Goal: Task Accomplishment & Management: Manage account settings

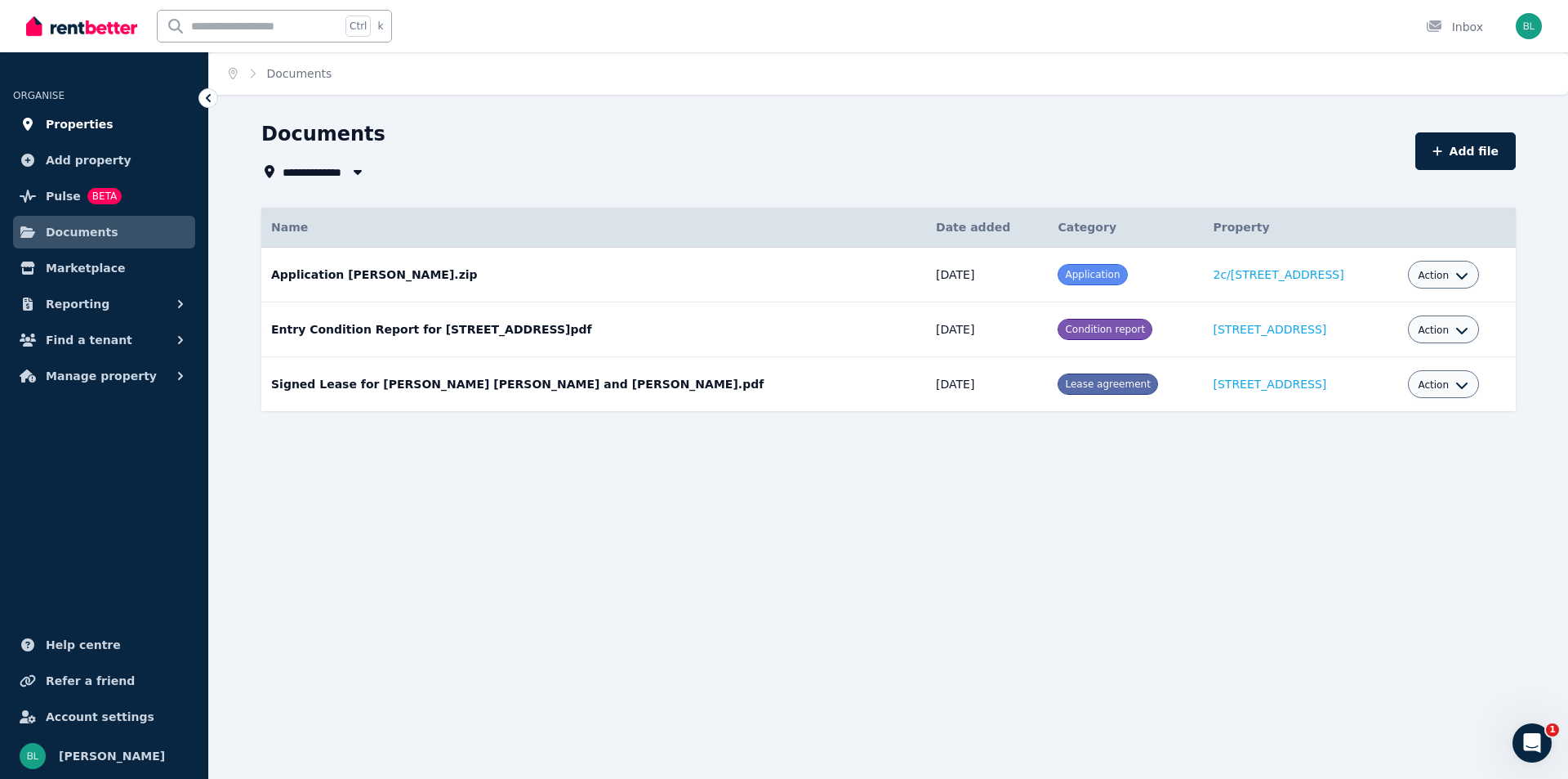
click at [82, 130] on span "Properties" at bounding box center [79, 124] width 67 height 19
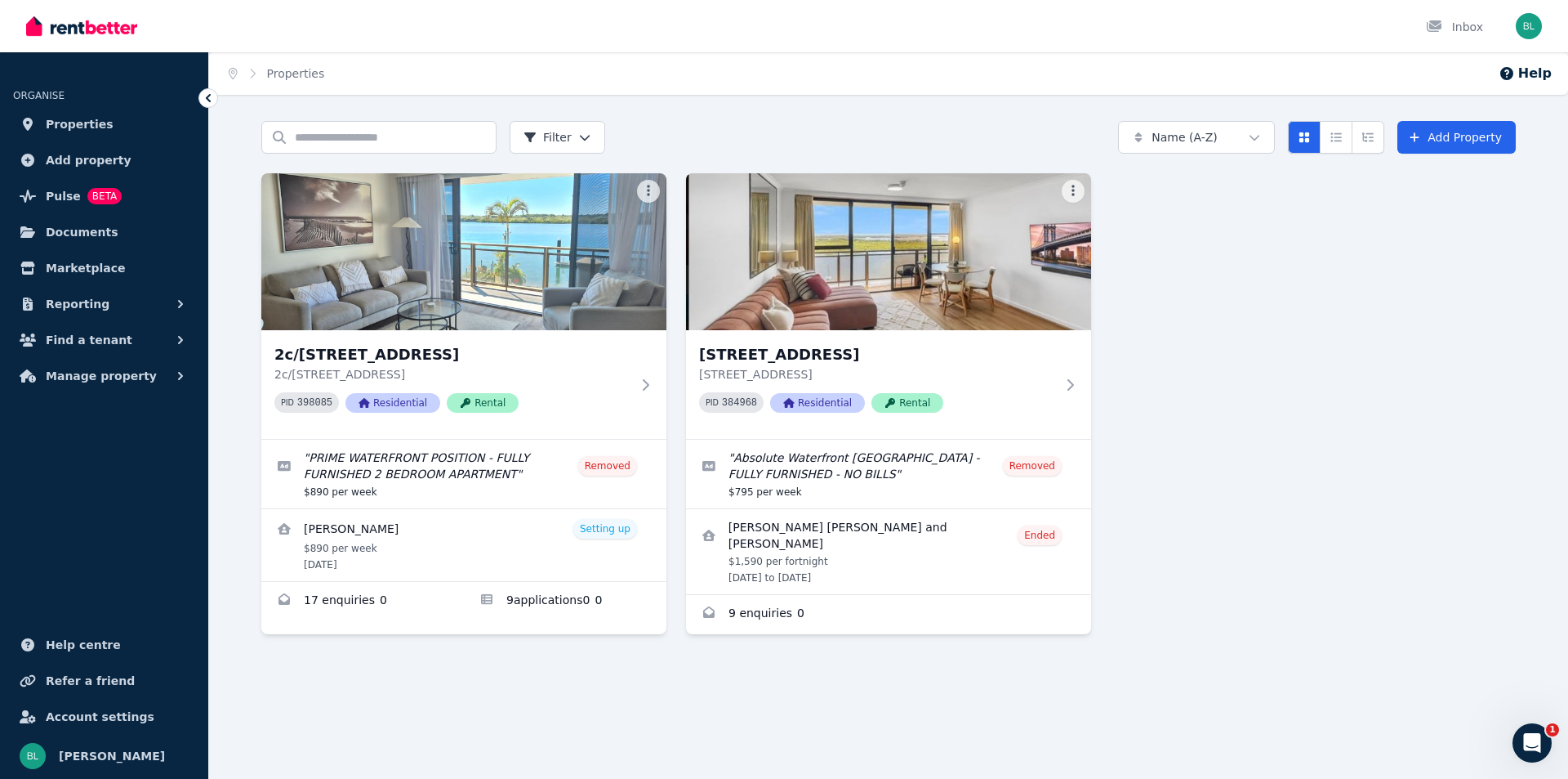
click at [437, 293] on img at bounding box center [463, 251] width 406 height 157
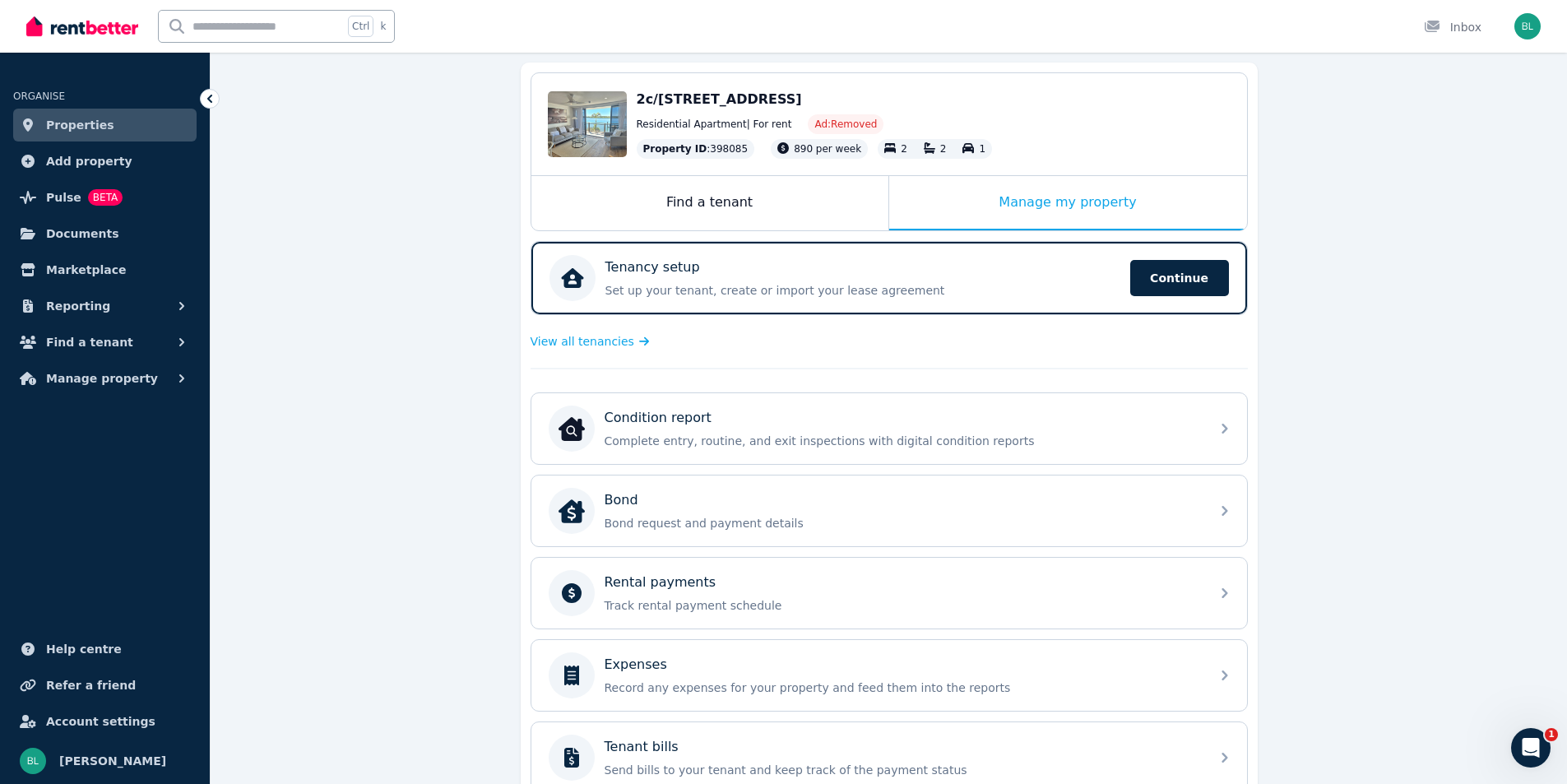
scroll to position [109, 0]
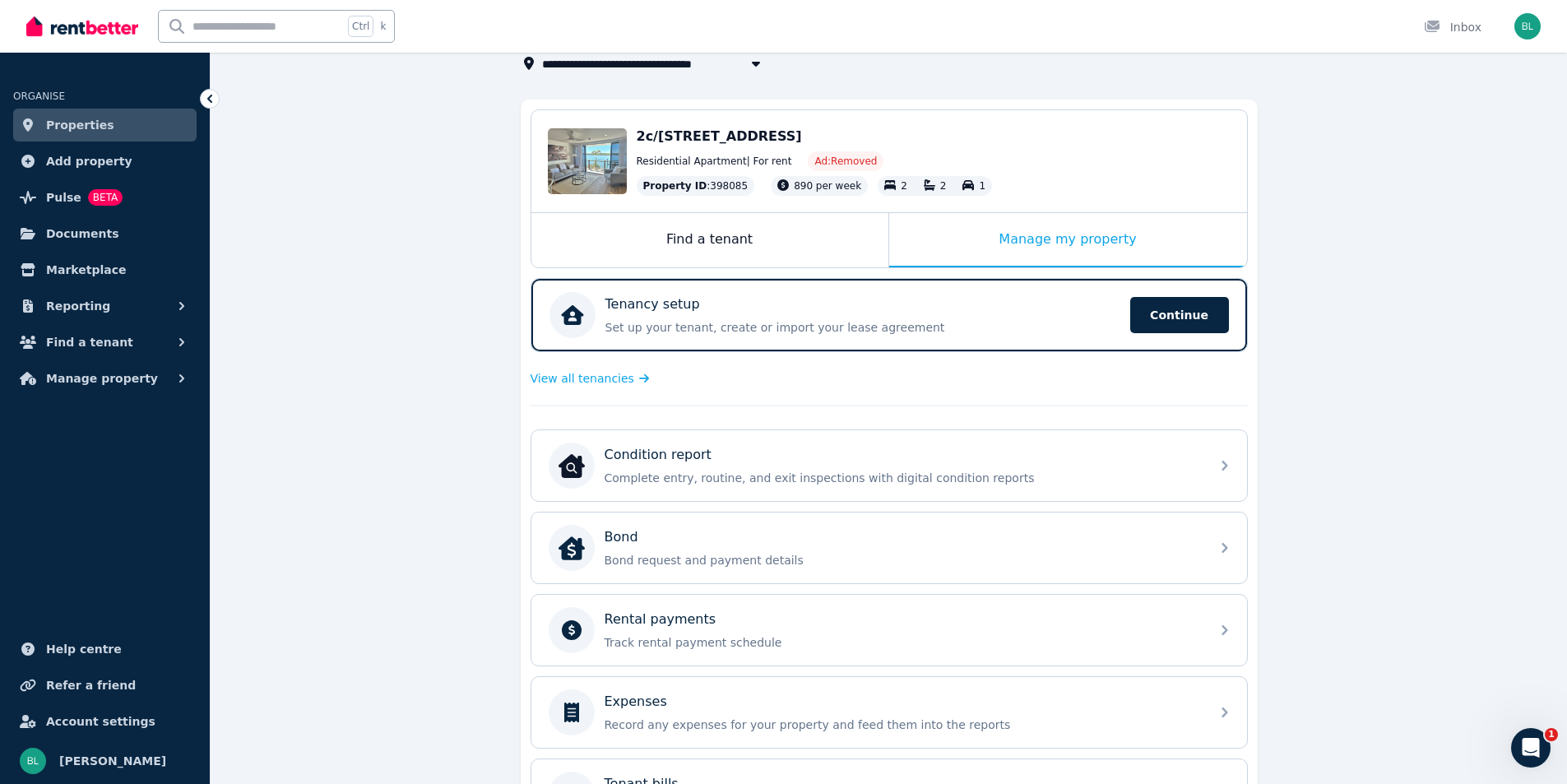
click at [724, 160] on span "Residential Apartment | For rent" at bounding box center [715, 161] width 155 height 13
click at [739, 243] on div "Find a tenant" at bounding box center [709, 241] width 357 height 55
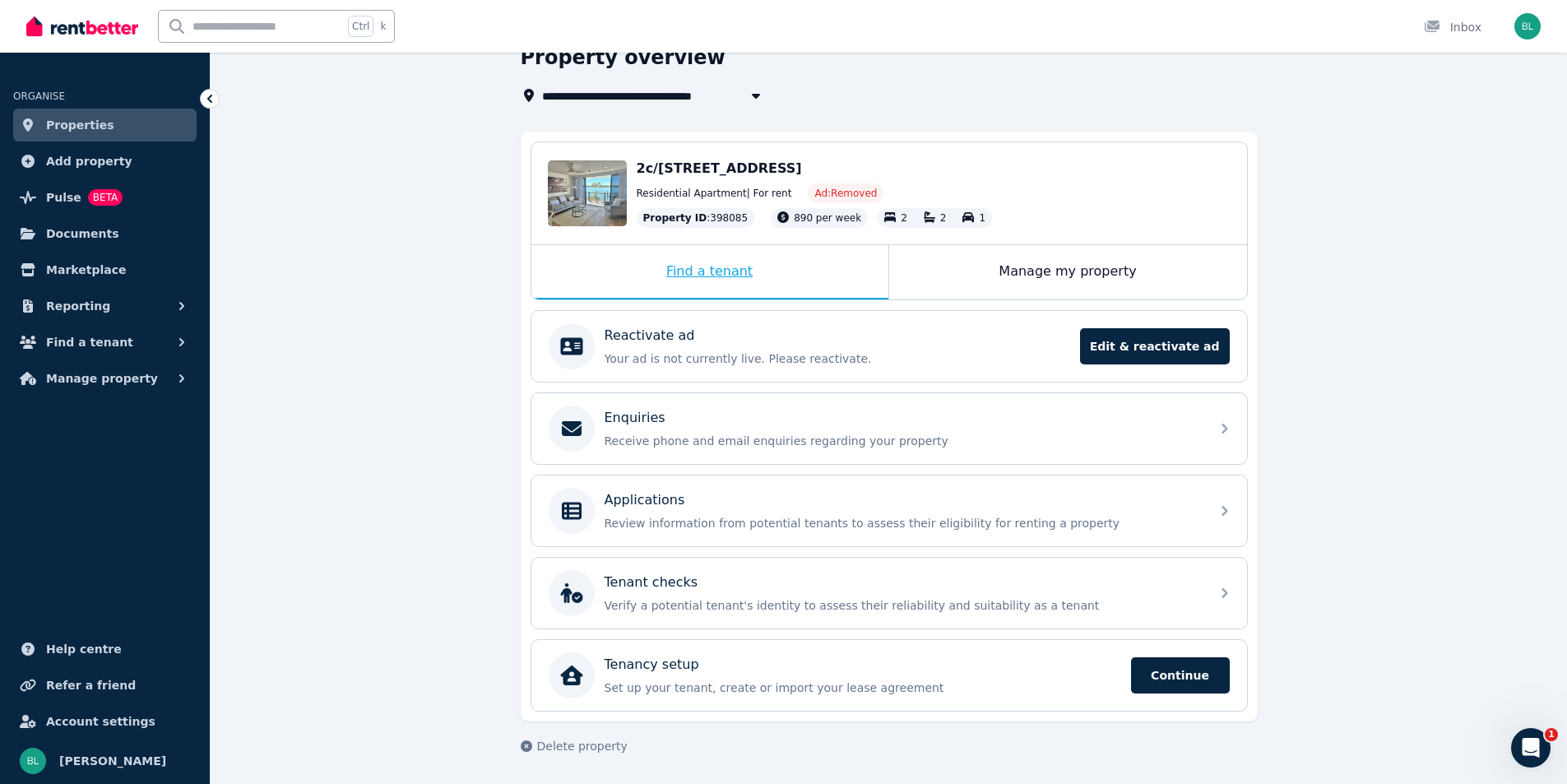
scroll to position [78, 0]
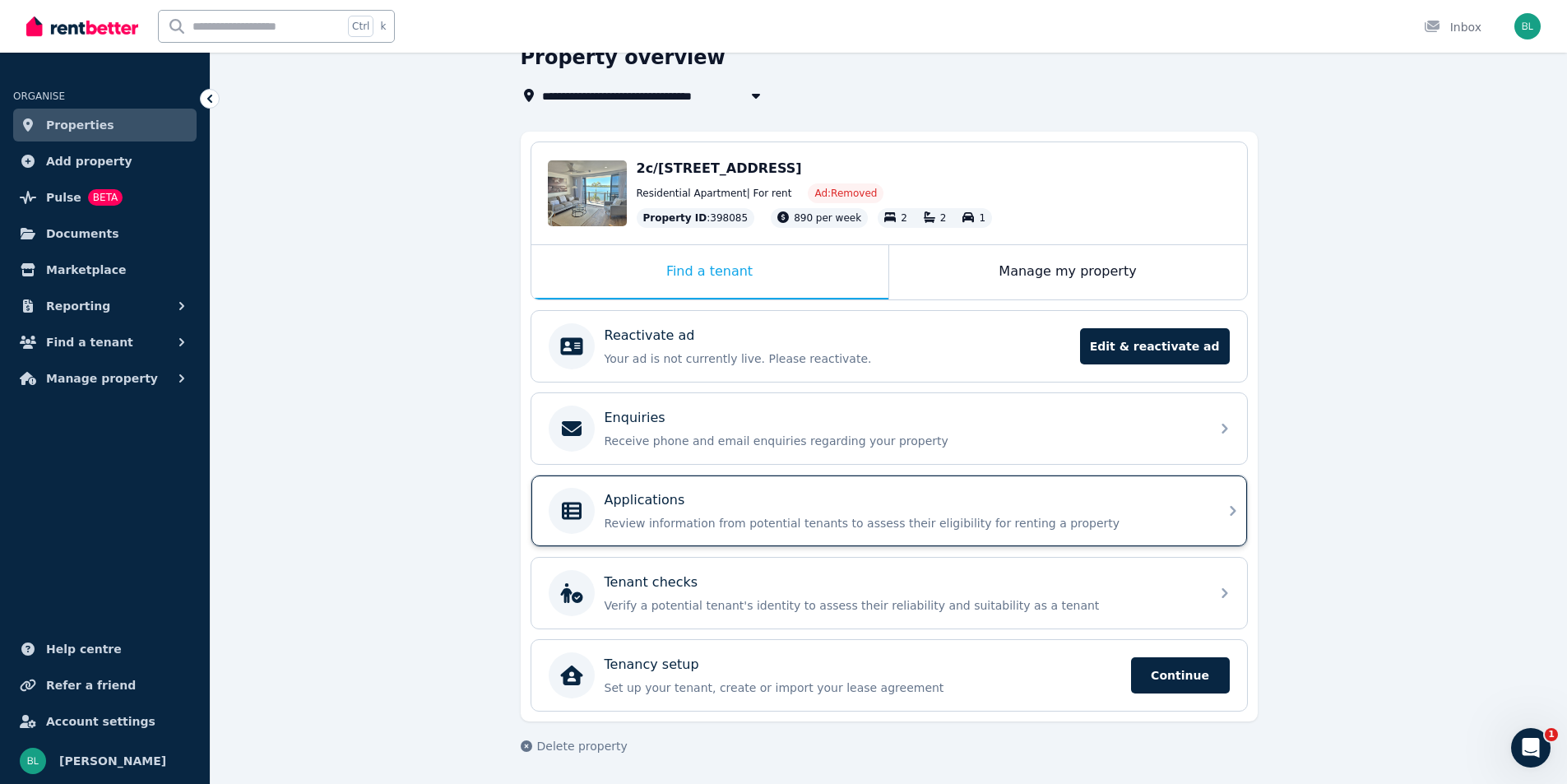
click at [650, 503] on p "Applications" at bounding box center [644, 500] width 80 height 19
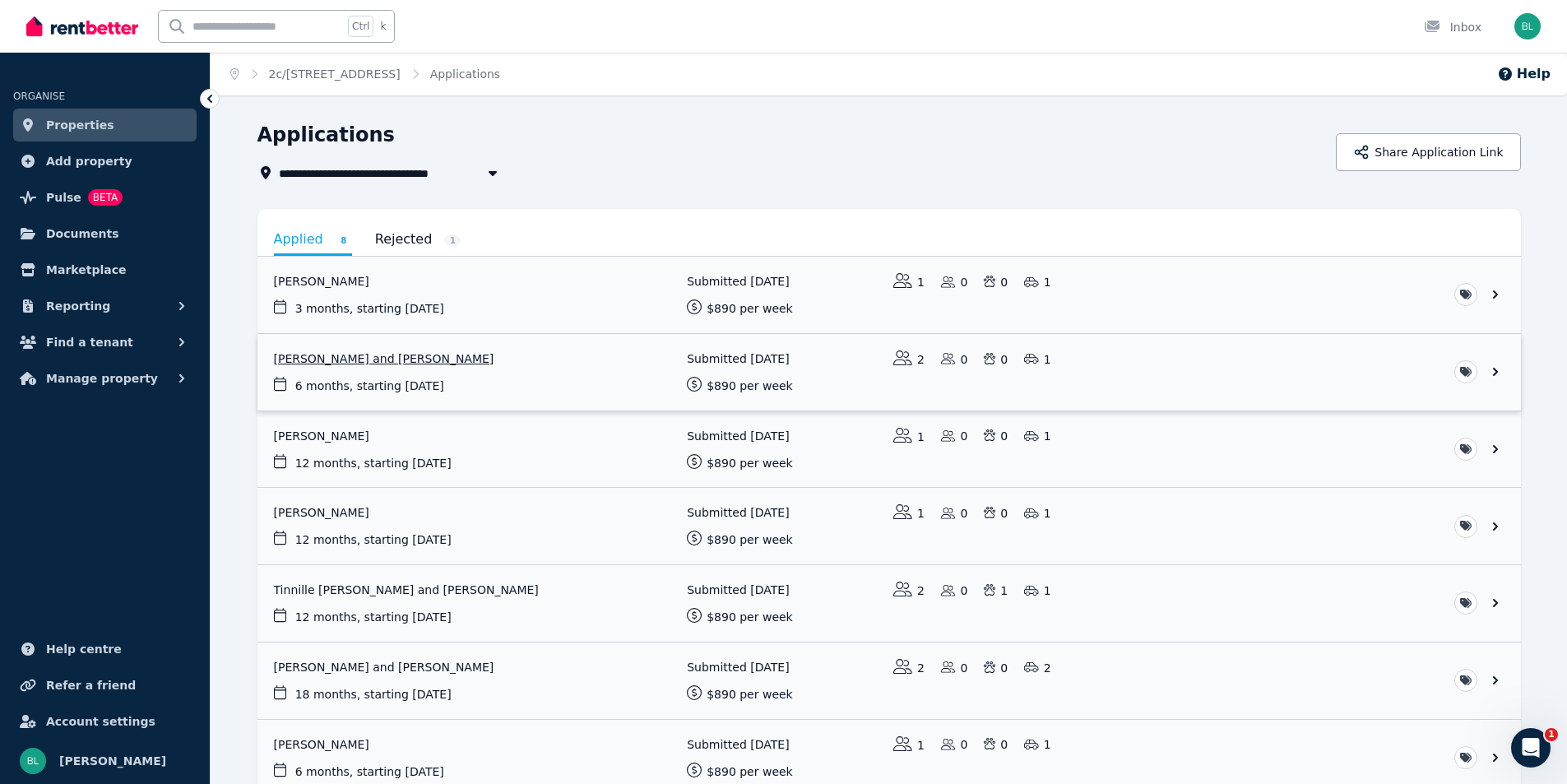
click at [388, 356] on link "View application: Theresa Wilton and William Godfrey" at bounding box center [889, 372] width 1263 height 77
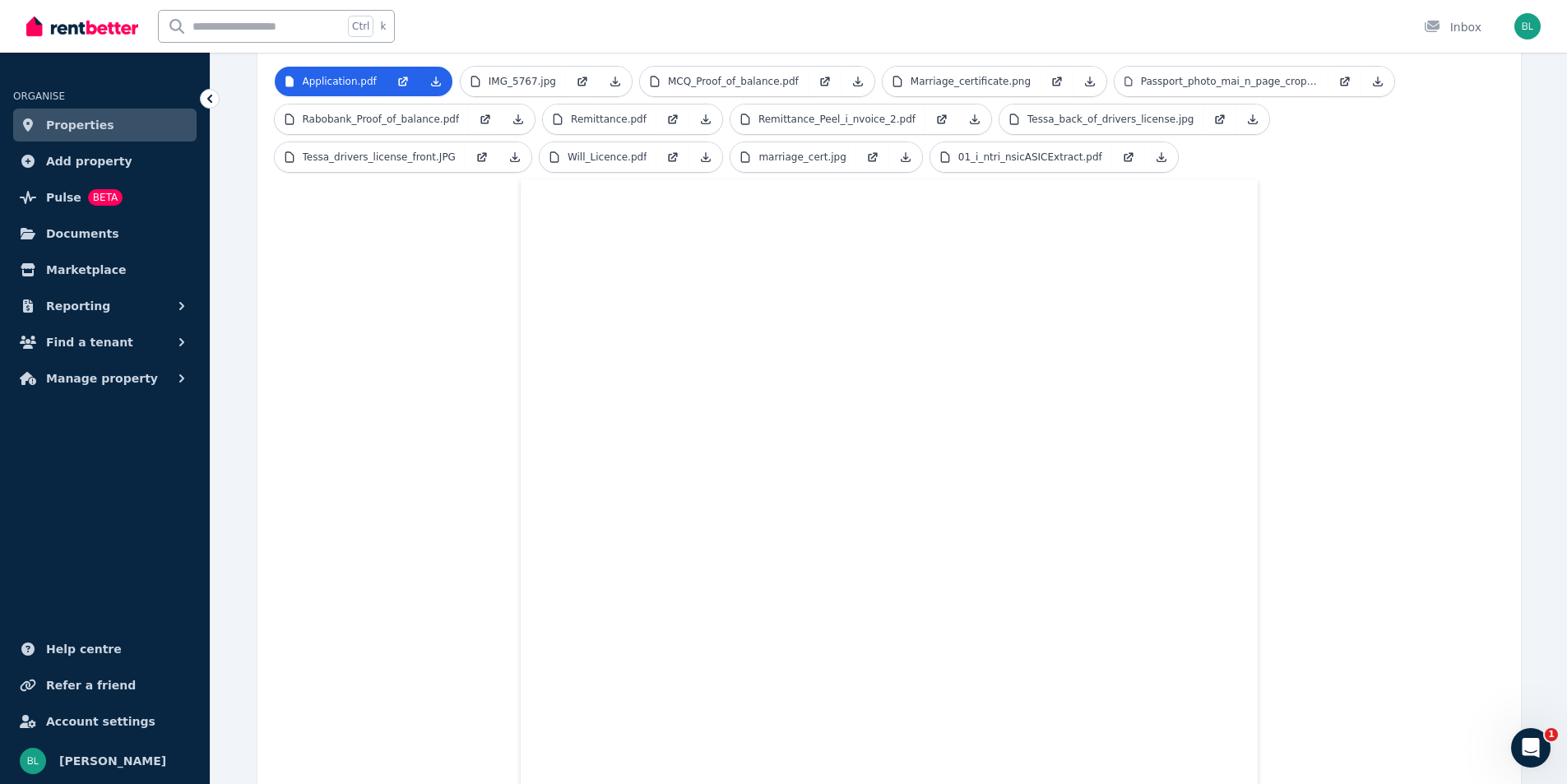
scroll to position [41, 0]
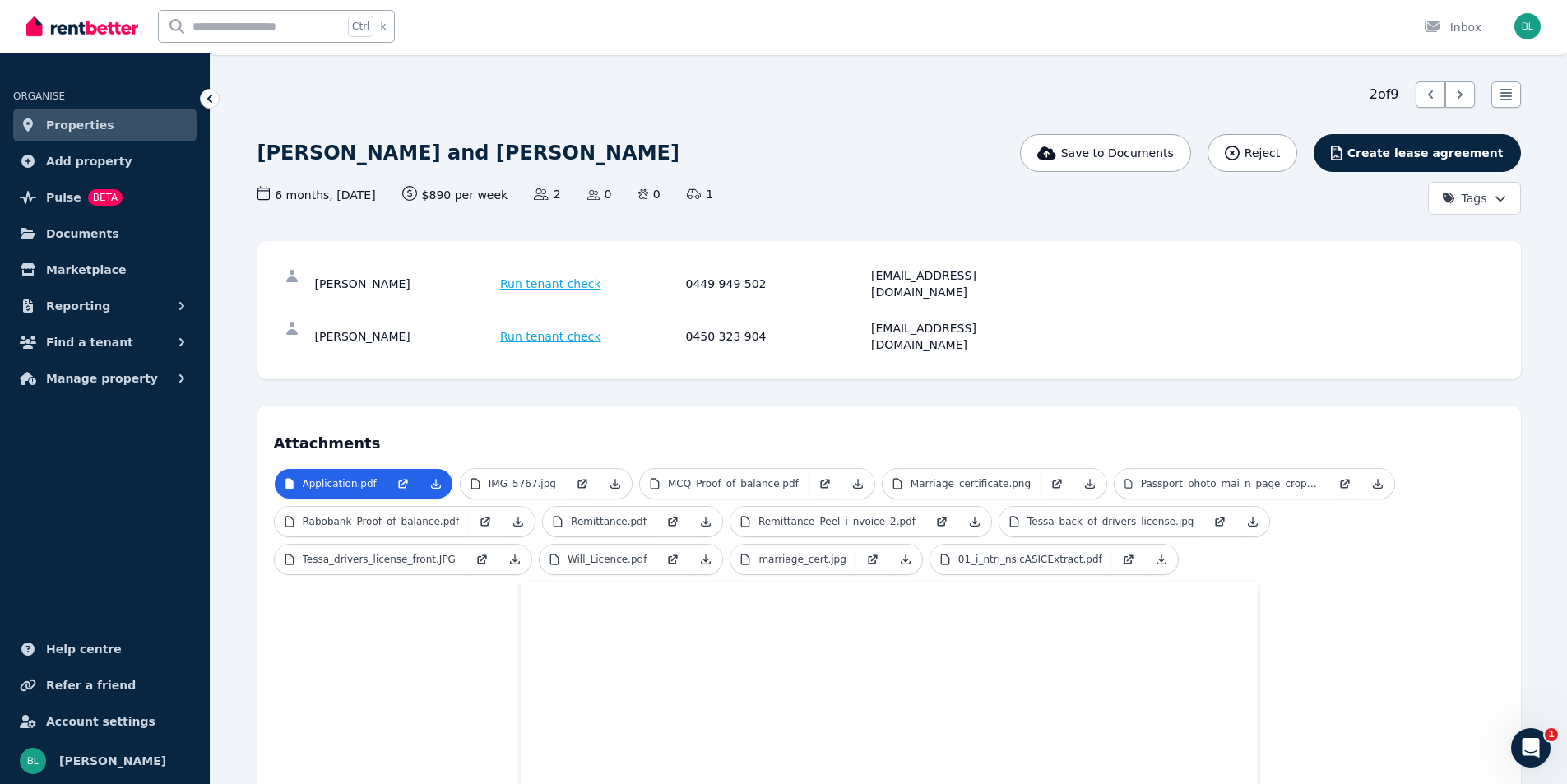
drag, startPoint x: 208, startPoint y: 100, endPoint x: 349, endPoint y: 126, distance: 143.4
click at [208, 101] on icon at bounding box center [209, 99] width 17 height 17
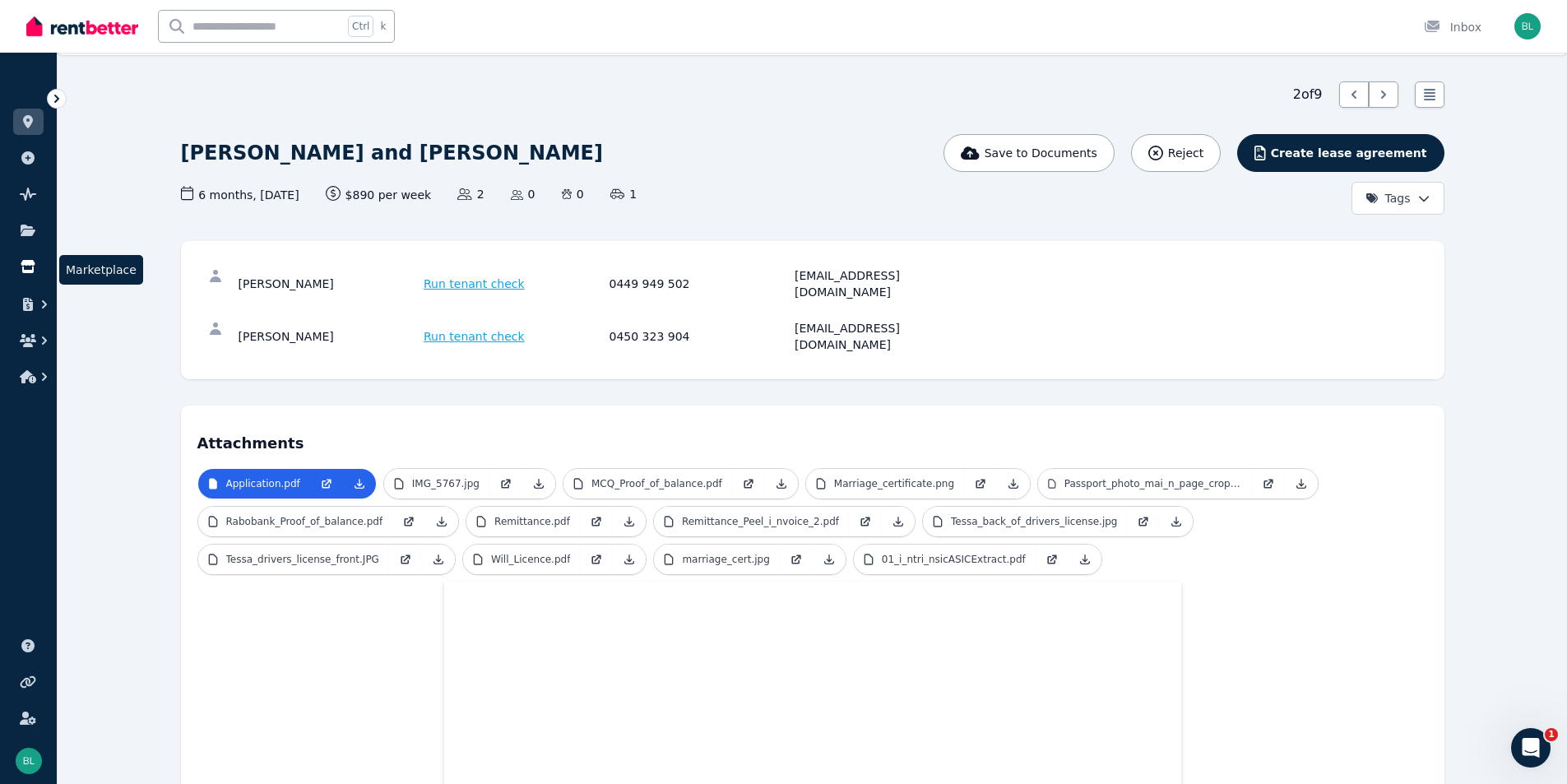
click at [41, 268] on link at bounding box center [28, 266] width 31 height 26
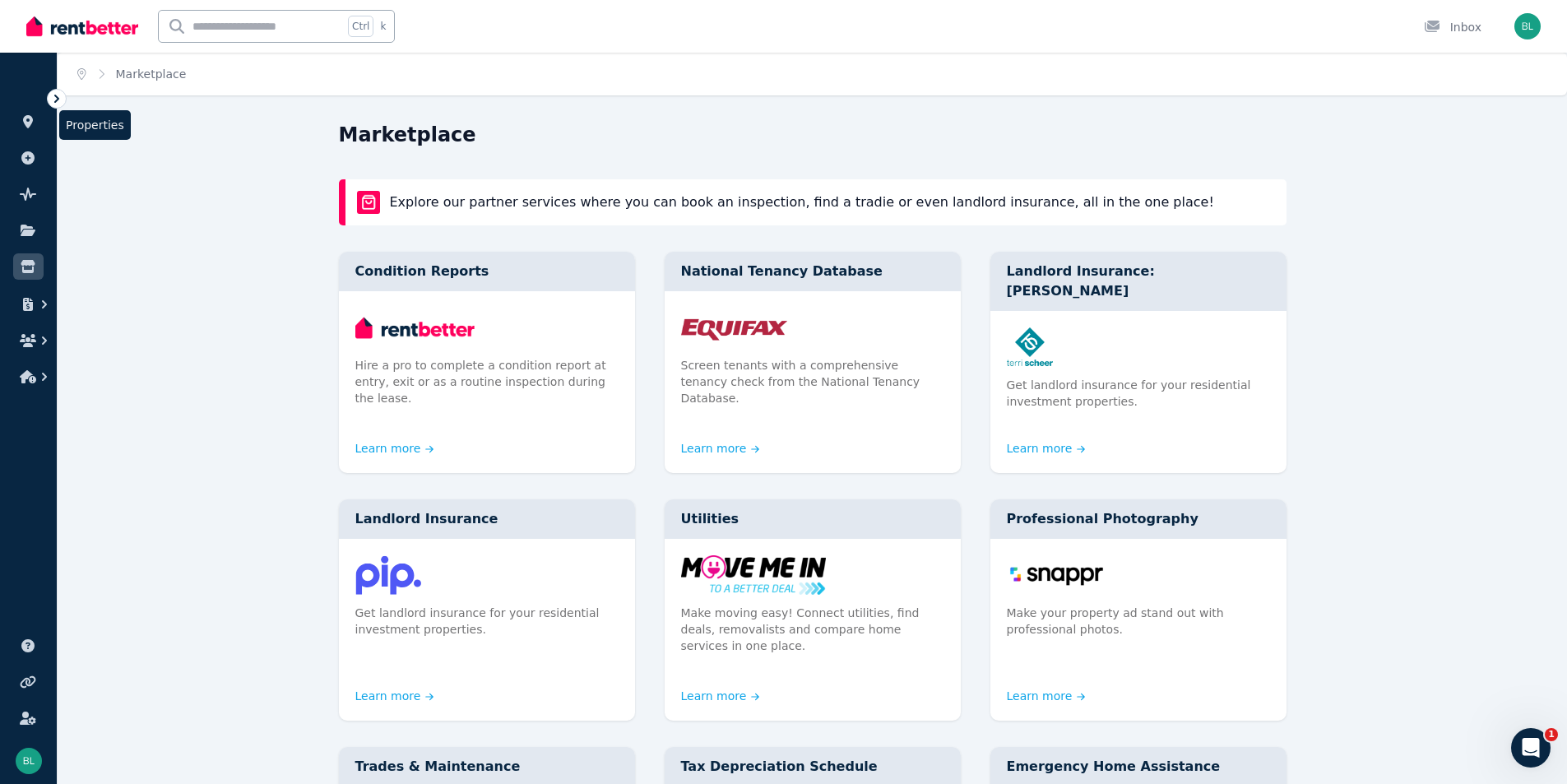
click at [31, 136] on li "Properties" at bounding box center [28, 124] width 31 height 33
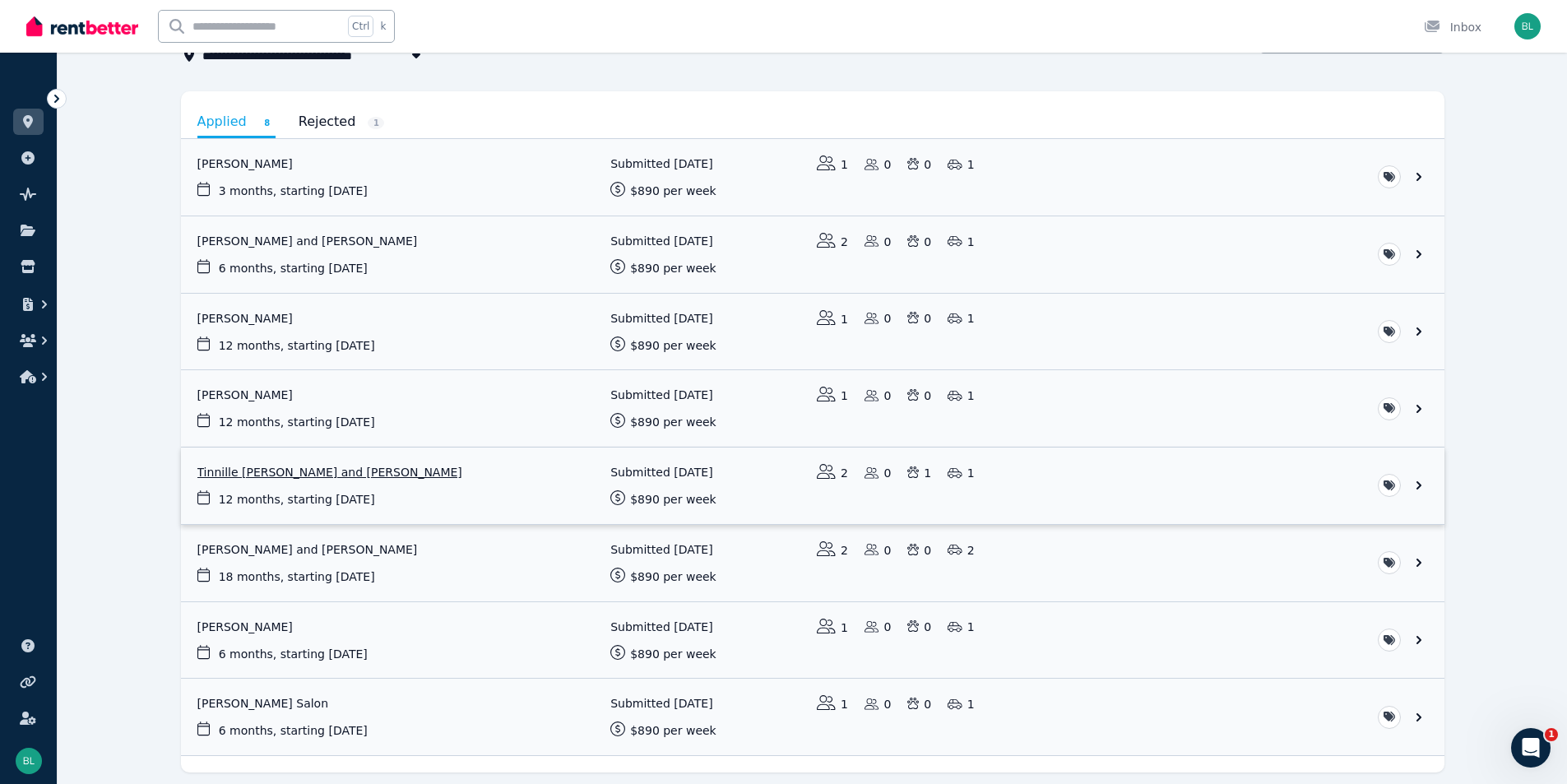
scroll to position [66, 0]
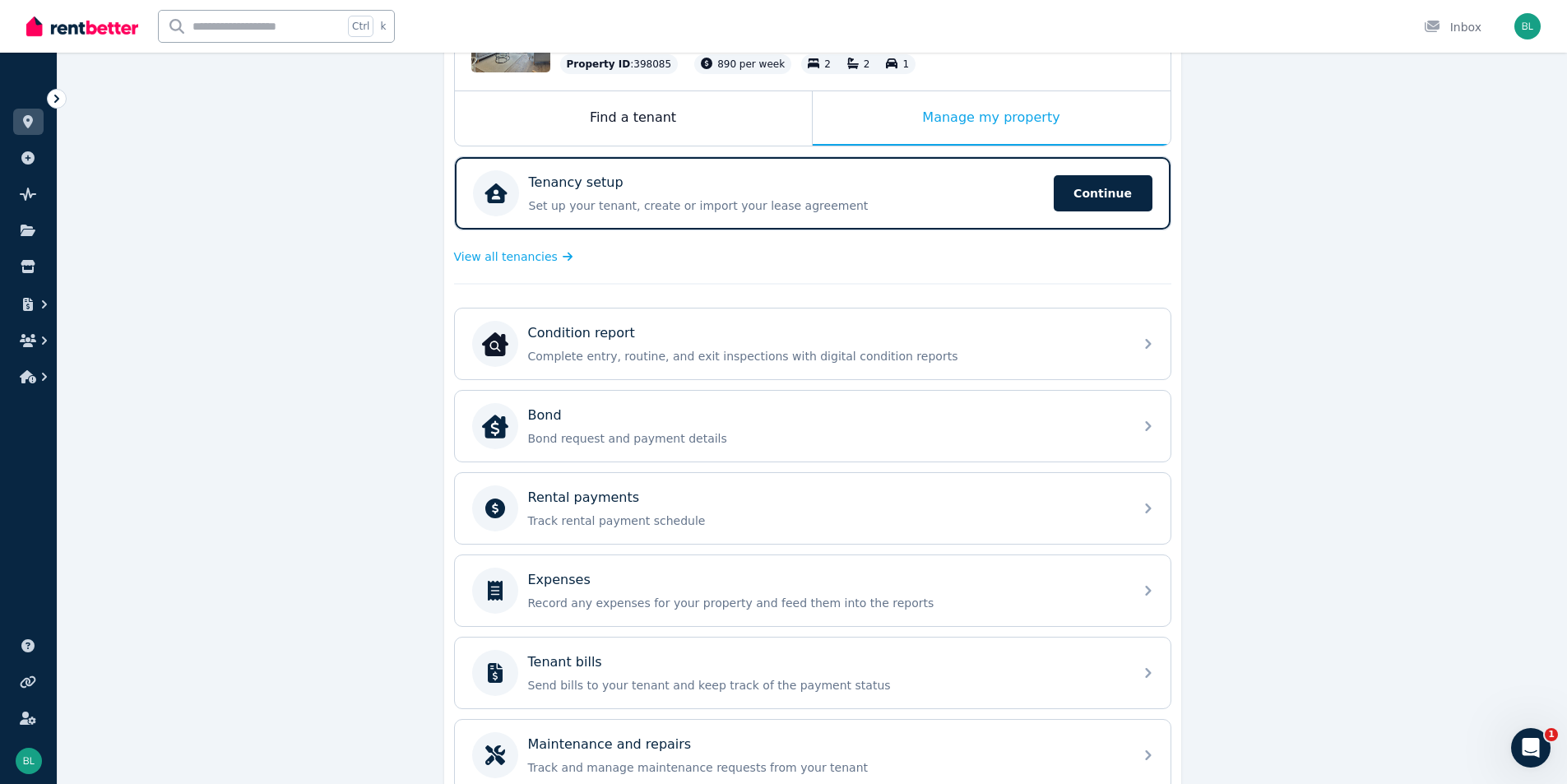
scroll to position [109, 0]
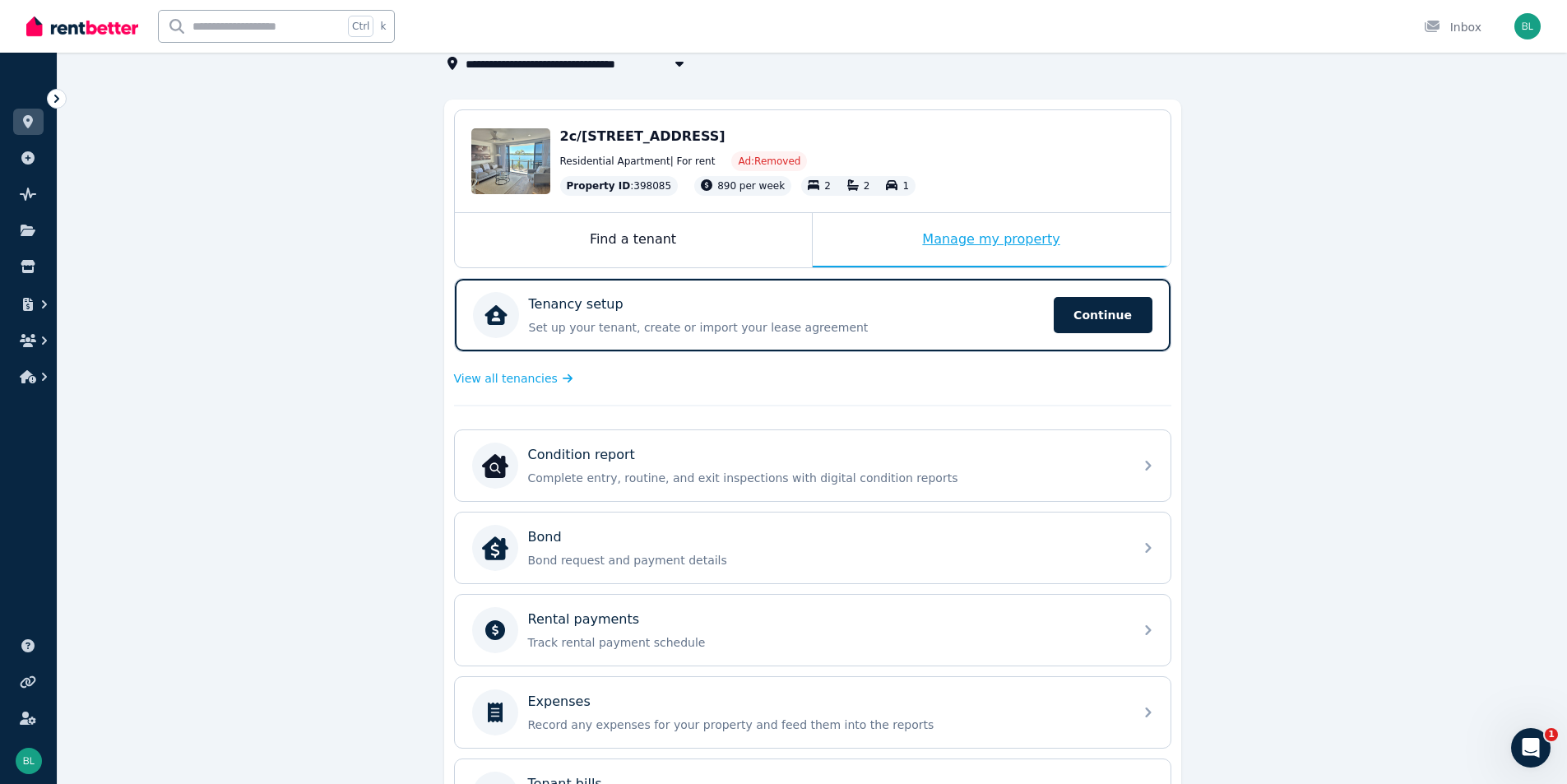
click at [918, 235] on div "Manage my property" at bounding box center [992, 241] width 358 height 55
click at [650, 241] on div "Find a tenant" at bounding box center [634, 241] width 357 height 55
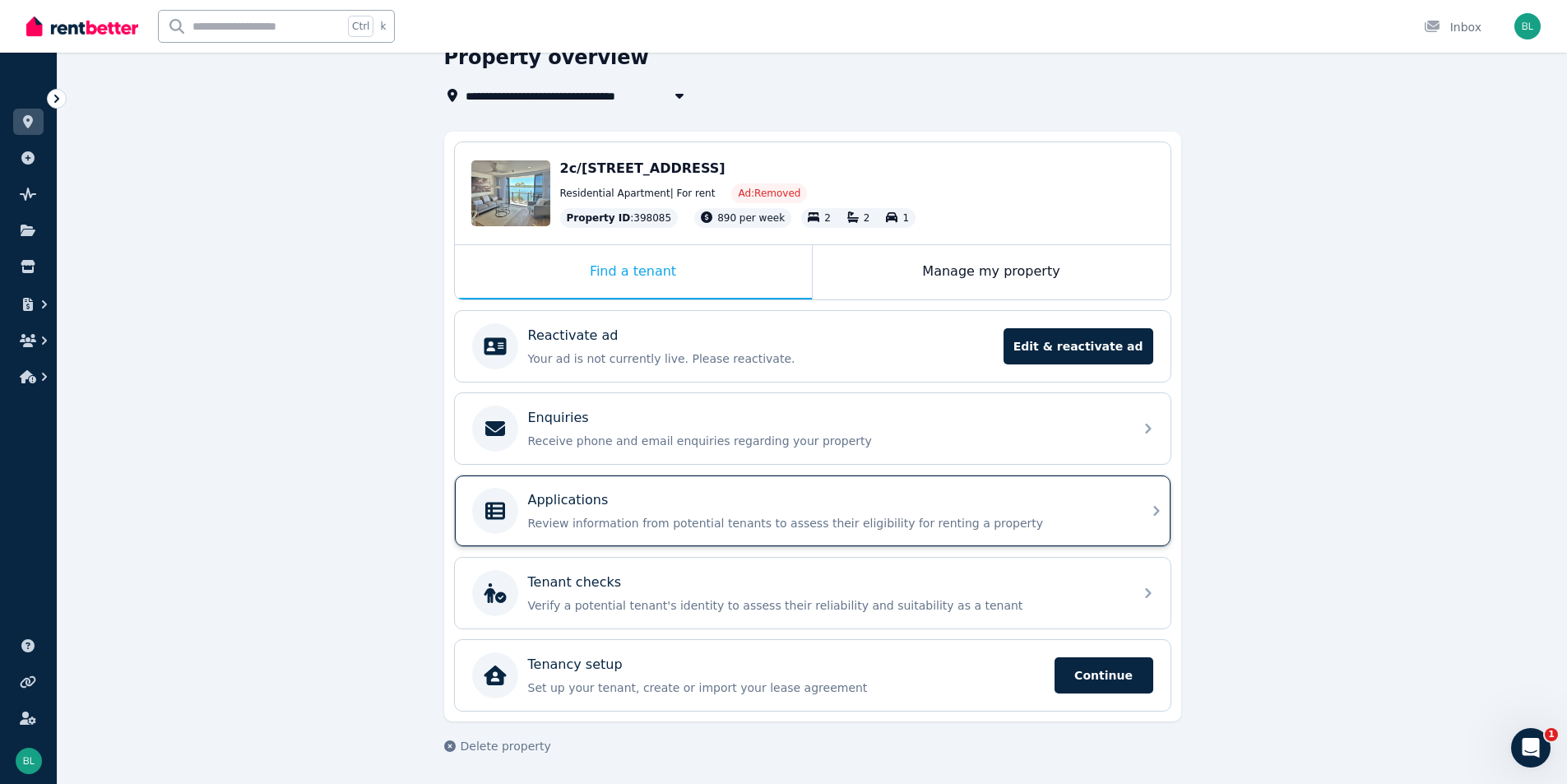
click at [615, 516] on p "Review information from potential tenants to assess their eligibility for renti…" at bounding box center [826, 523] width 596 height 17
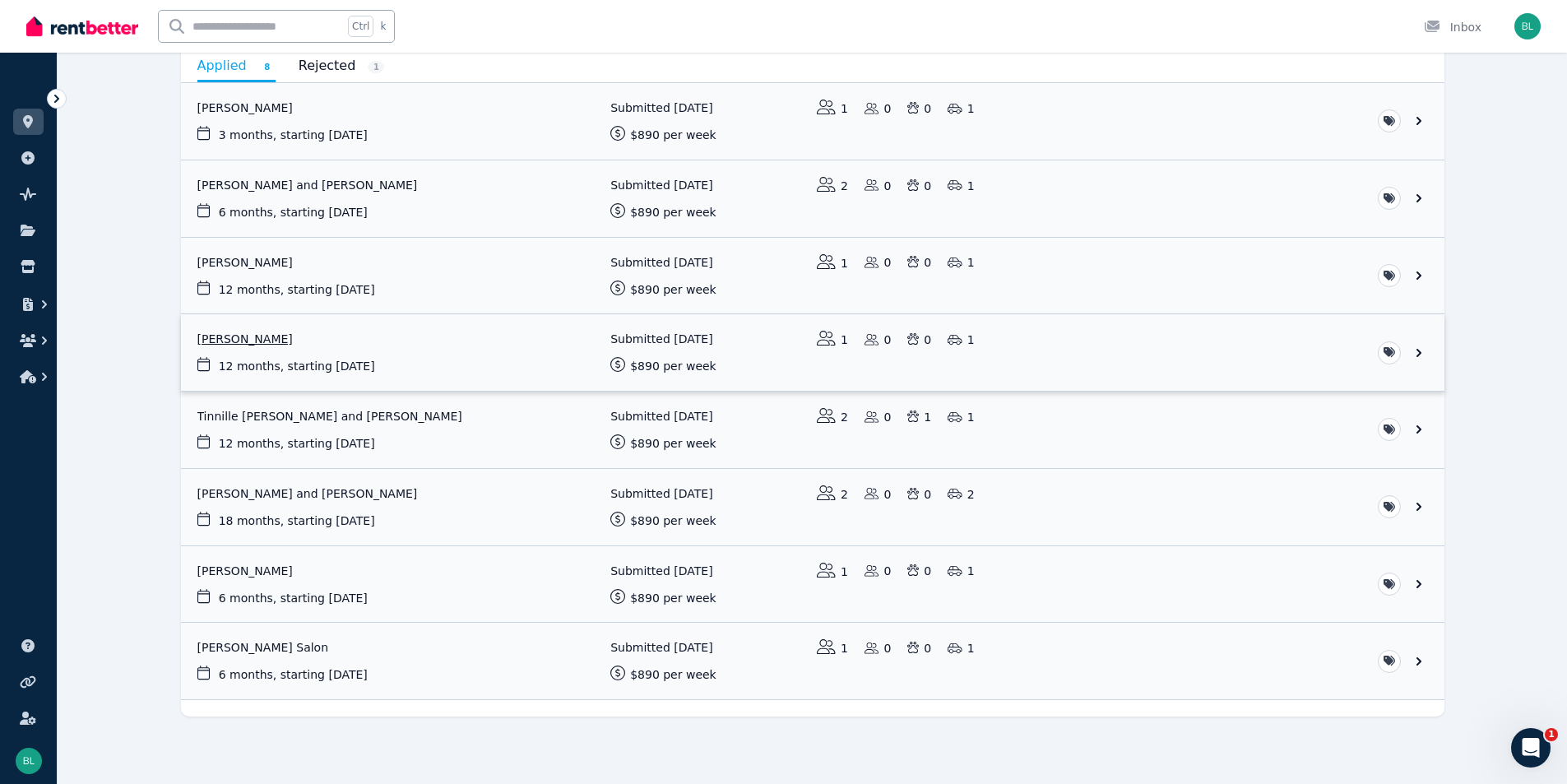
scroll to position [175, 0]
click at [350, 495] on link "View application: Elliw Powell and Zaid Hammoudeh" at bounding box center [813, 505] width 1263 height 77
